Goal: Task Accomplishment & Management: Manage account settings

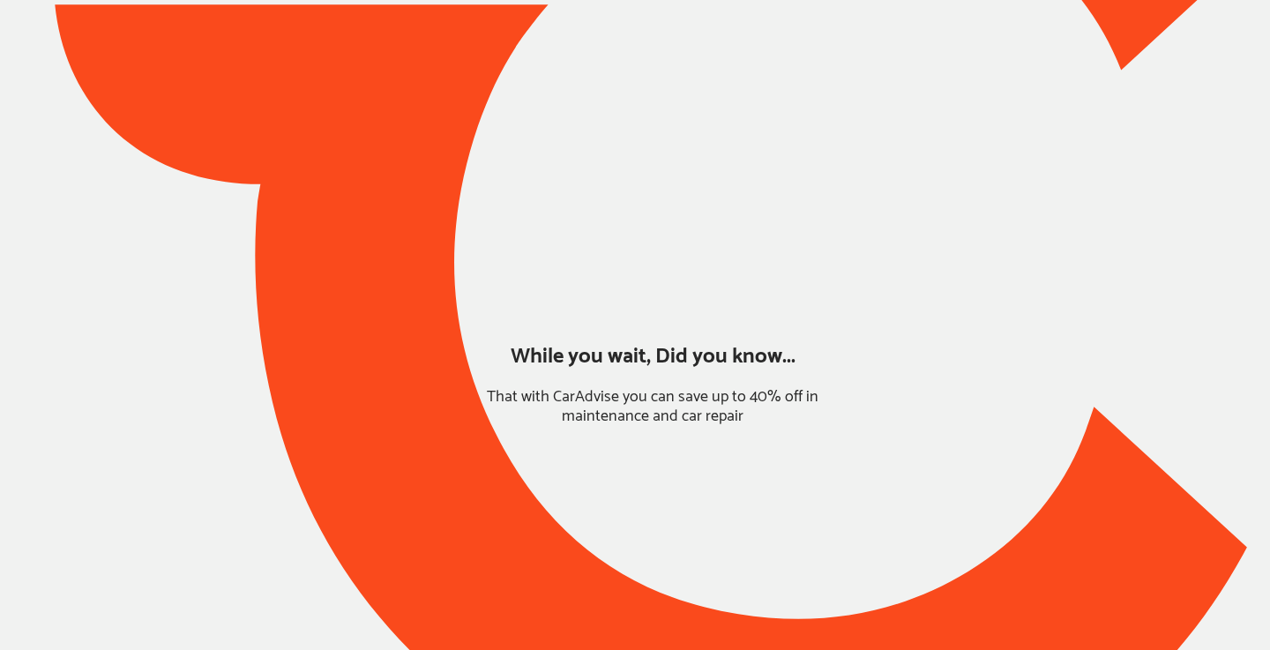
type input "**********"
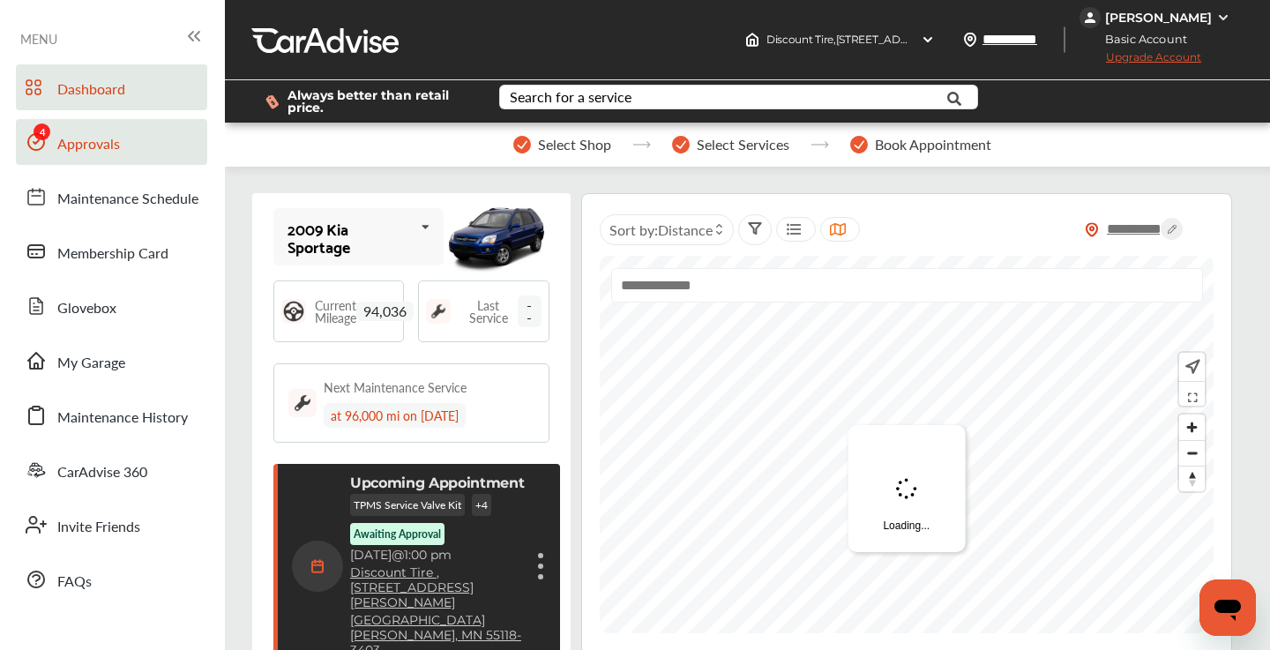
click at [100, 140] on span "Approvals" at bounding box center [88, 144] width 63 height 23
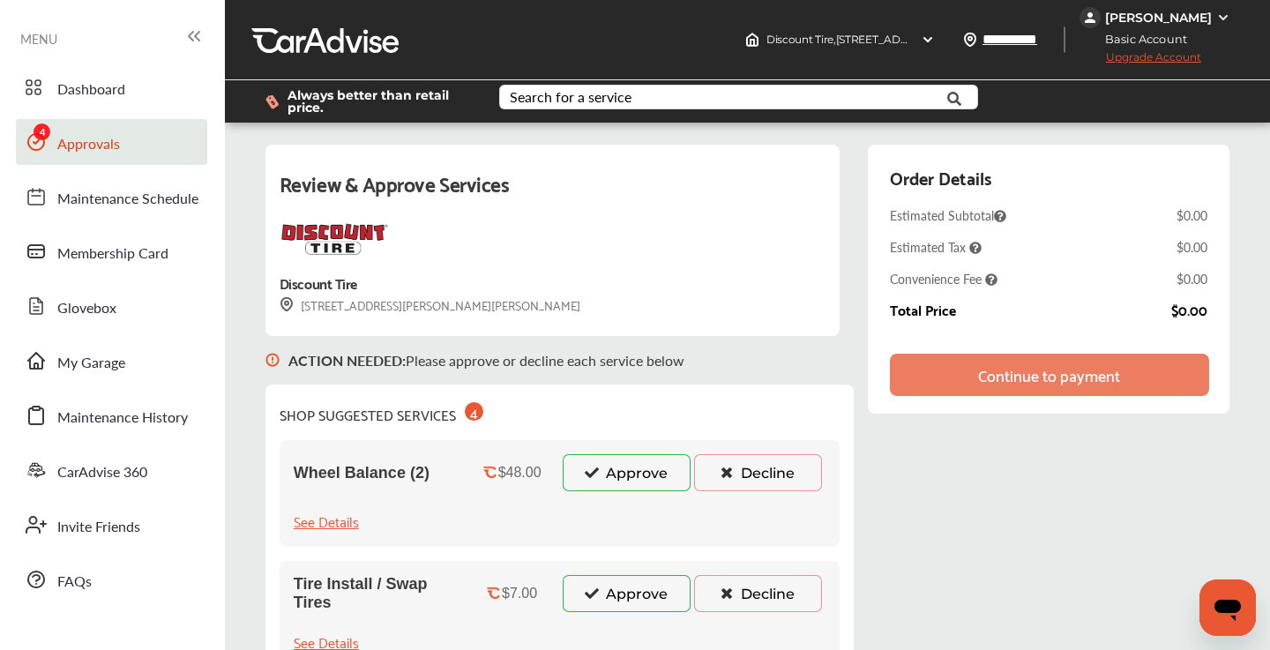
click at [650, 482] on button "Approve" at bounding box center [627, 472] width 128 height 37
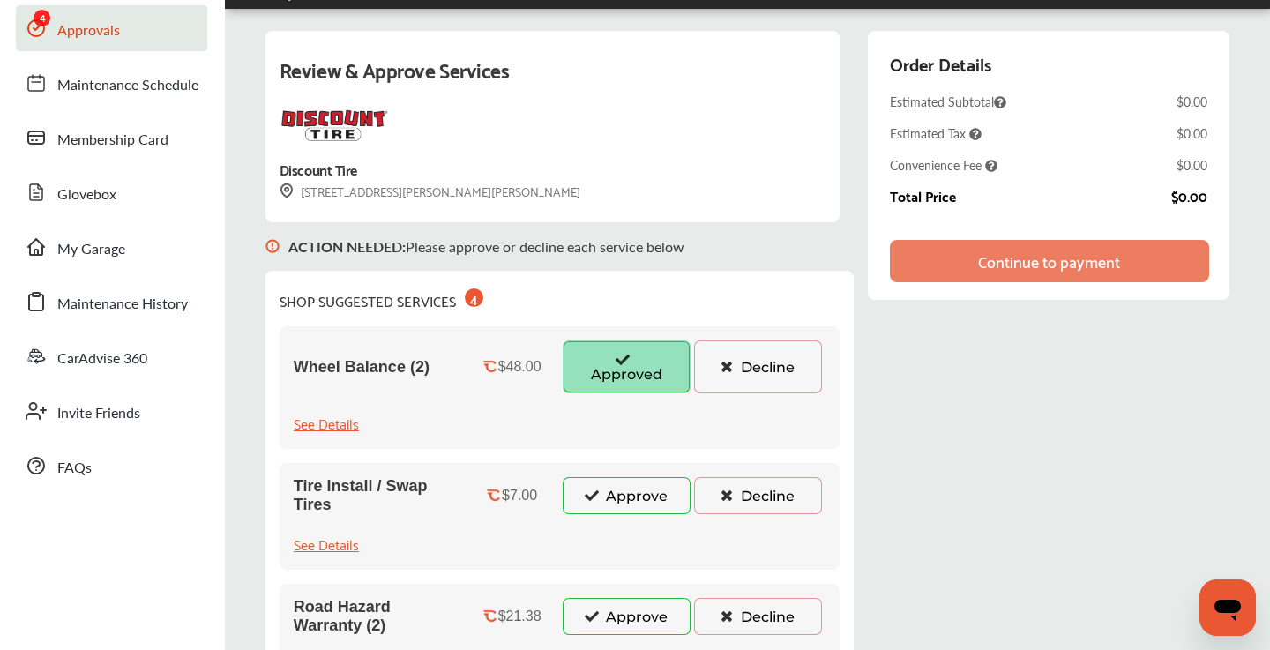
scroll to position [129, 0]
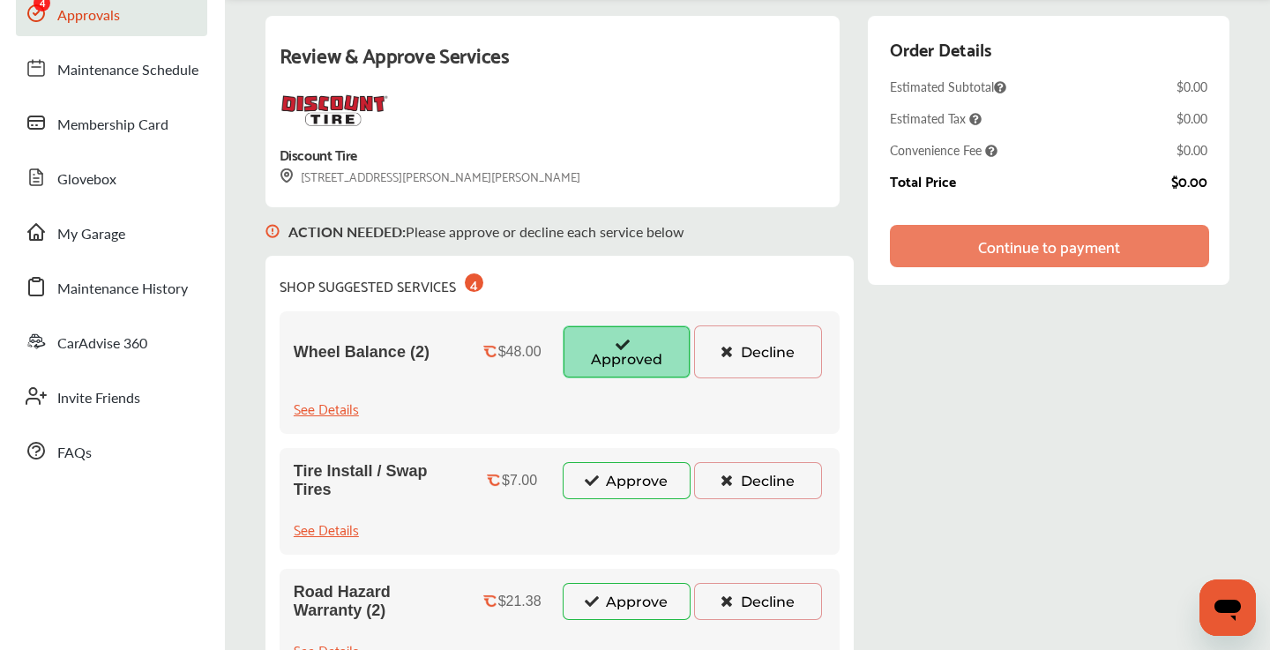
click at [618, 482] on button "Approve" at bounding box center [627, 480] width 128 height 37
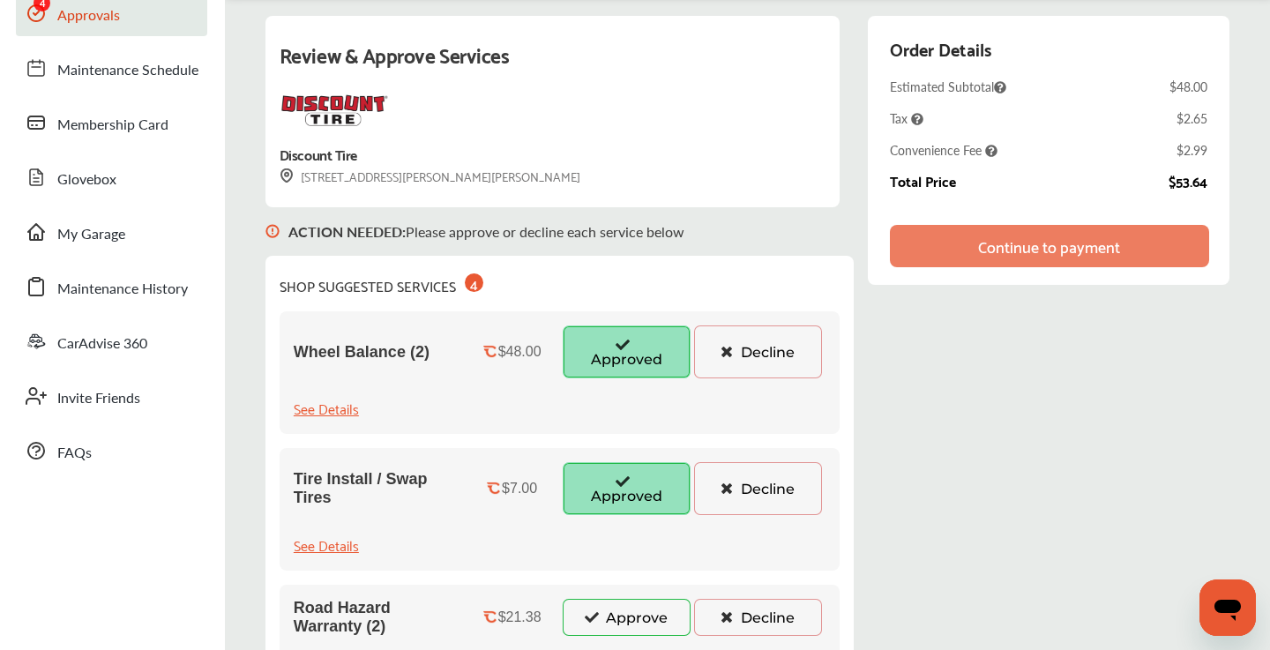
click at [601, 605] on button "Approve" at bounding box center [627, 617] width 128 height 37
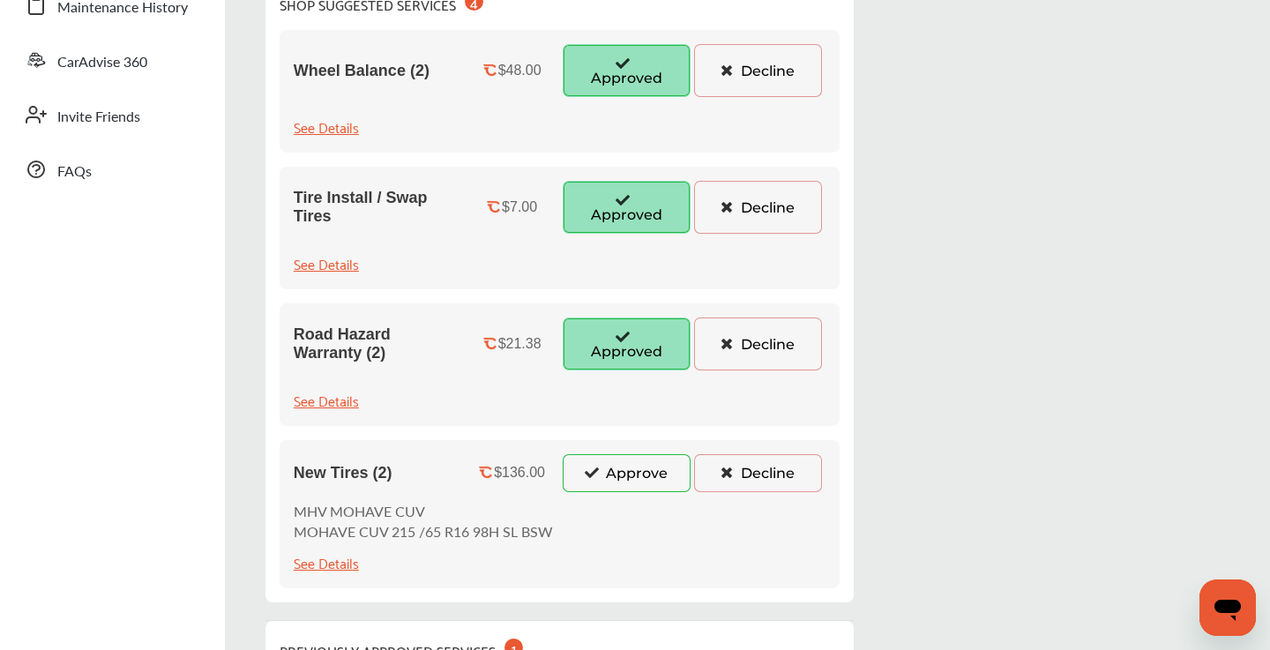
scroll to position [419, 0]
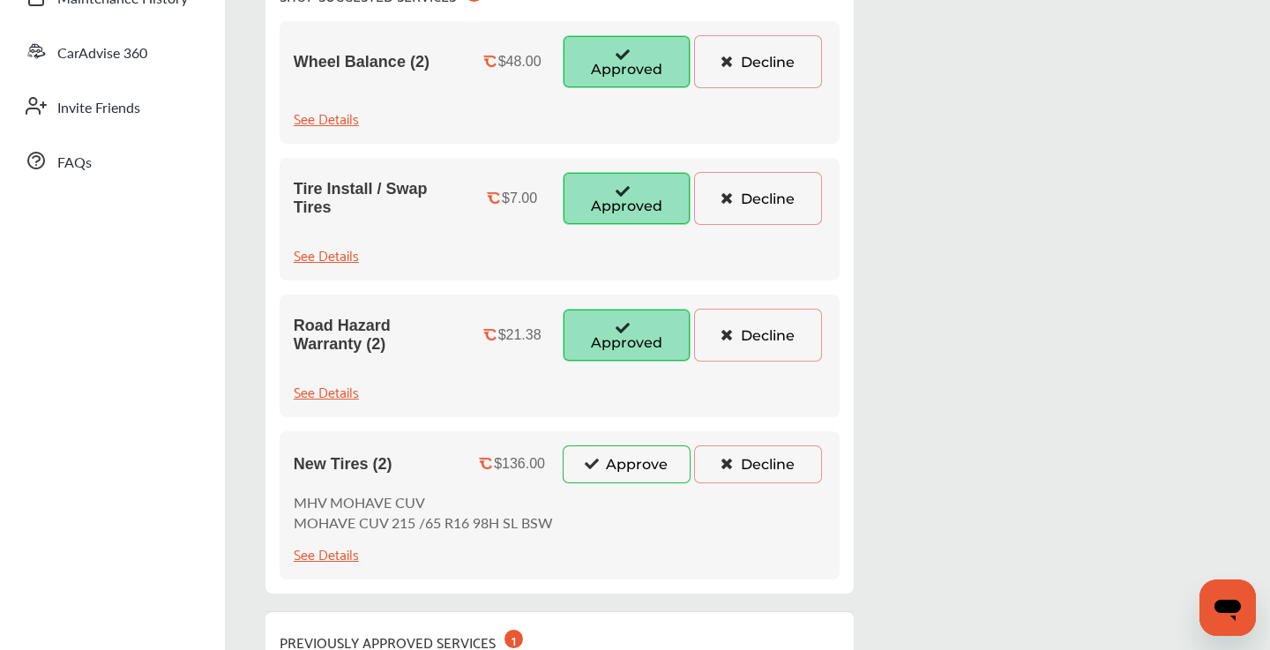
click at [603, 460] on button "Approve" at bounding box center [627, 463] width 128 height 37
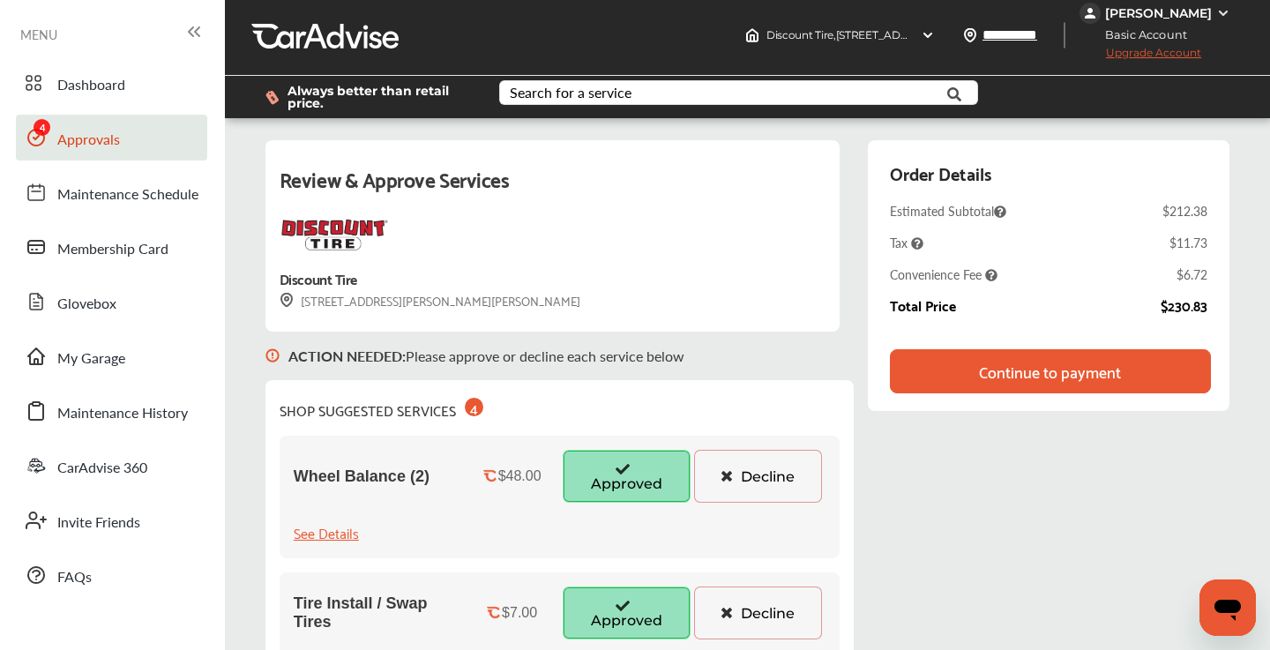
scroll to position [0, 0]
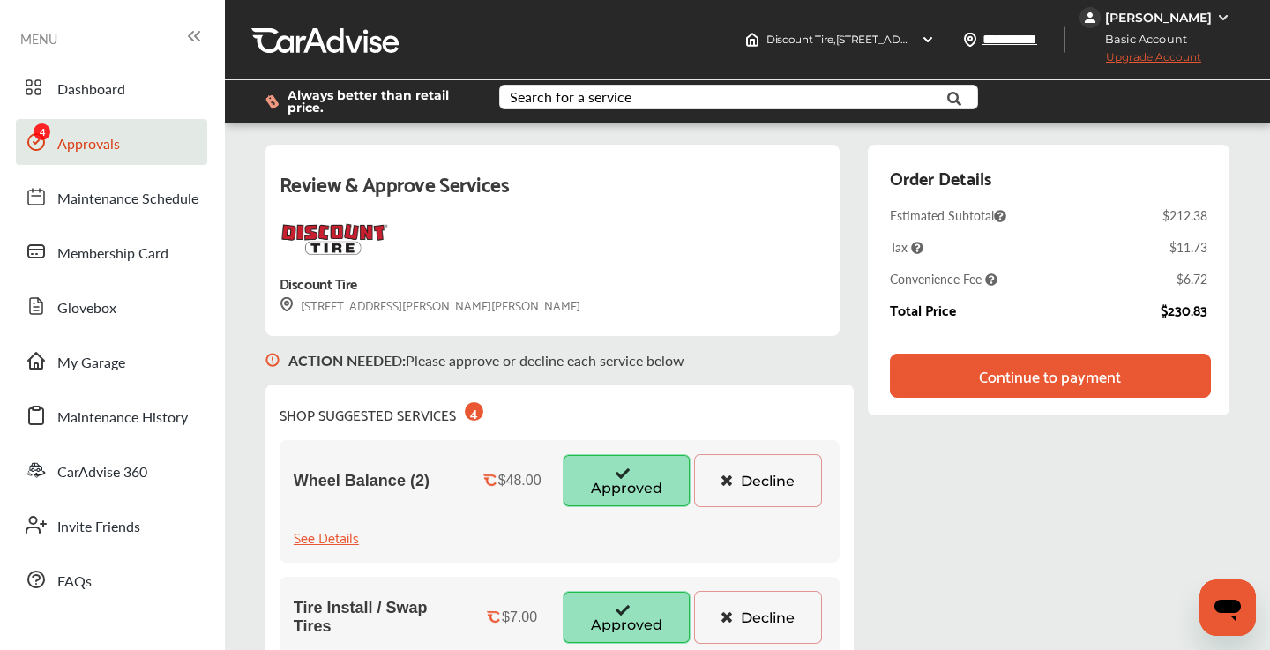
click at [949, 375] on div "Continue to payment" at bounding box center [1050, 376] width 321 height 44
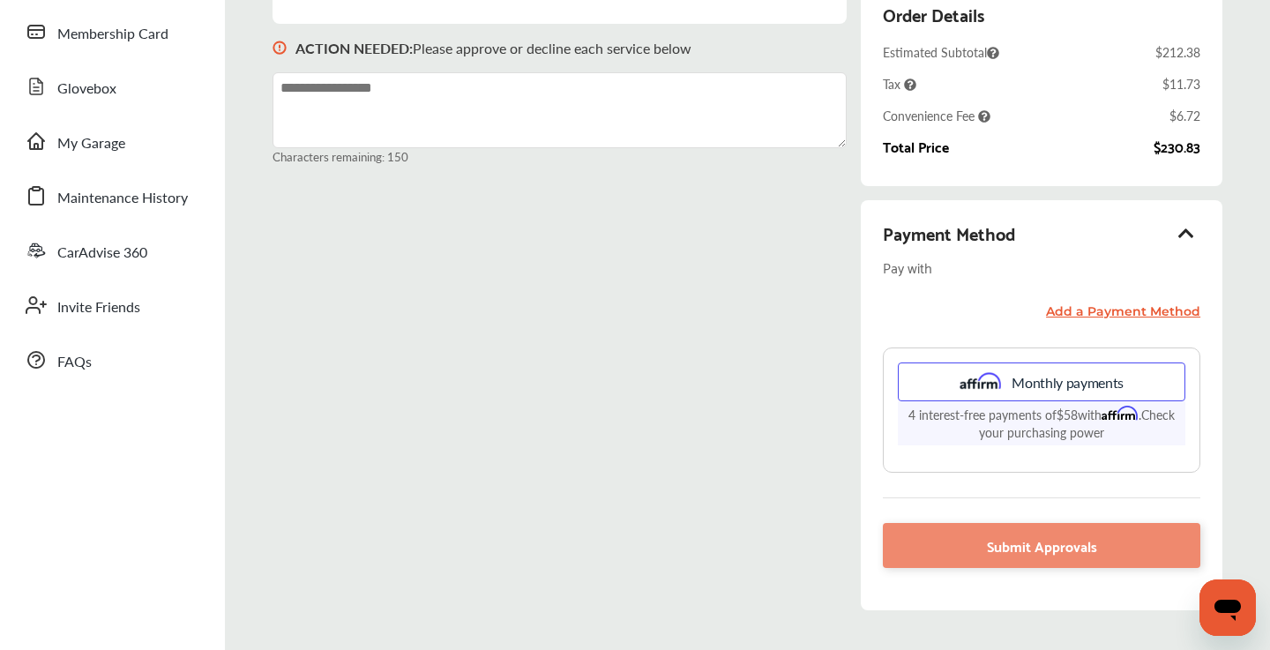
scroll to position [221, 0]
click at [1187, 228] on icon at bounding box center [1187, 231] width 21 height 18
click at [1188, 229] on icon at bounding box center [1187, 231] width 21 height 18
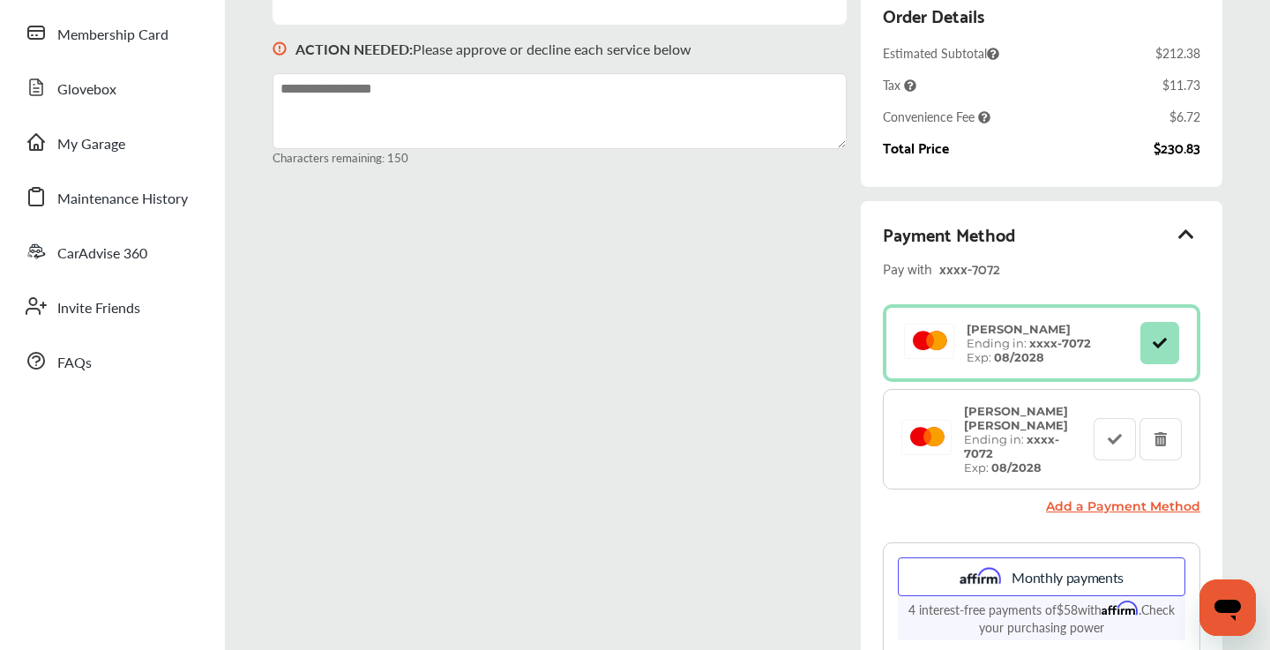
scroll to position [0, 0]
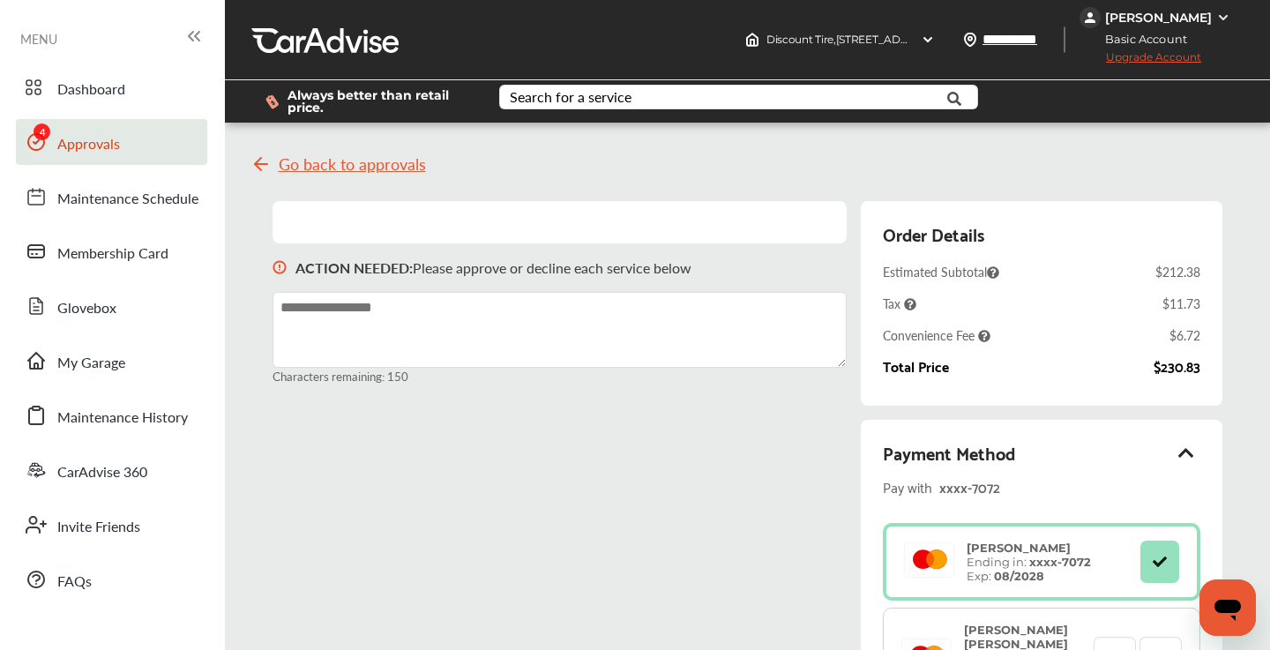
click at [1155, 54] on span "Upgrade Account" at bounding box center [1141, 61] width 122 height 22
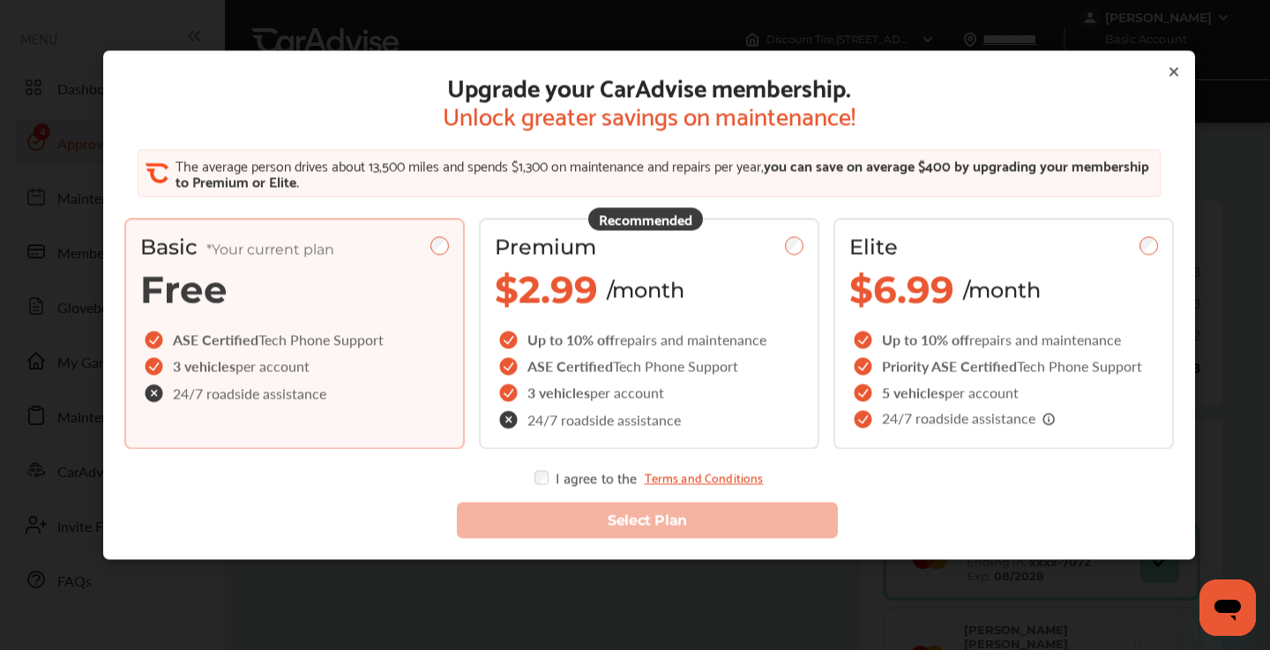
click at [1175, 68] on icon at bounding box center [1174, 71] width 14 height 14
